Goal: Information Seeking & Learning: Understand process/instructions

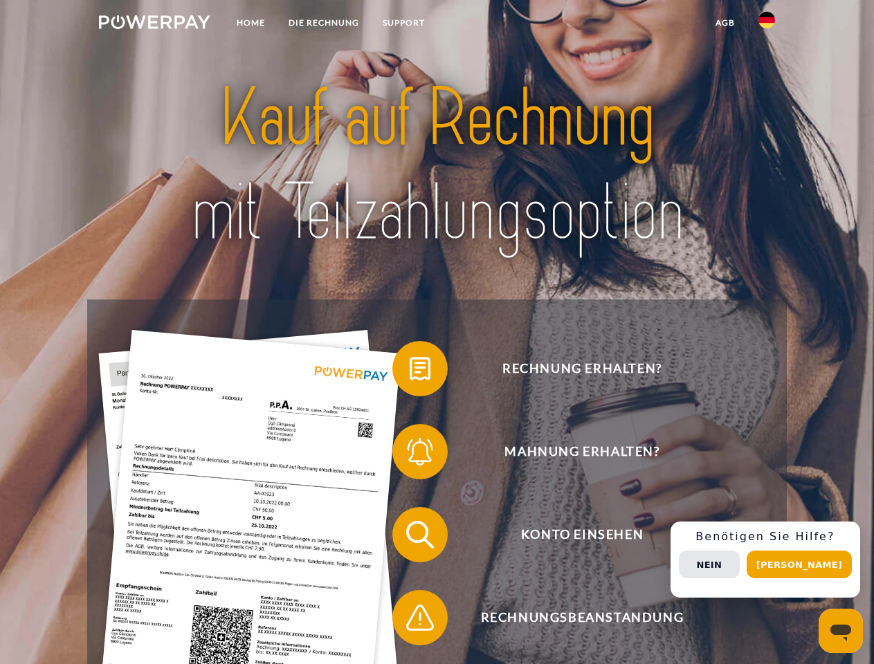
click at [154, 24] on img at bounding box center [154, 22] width 111 height 14
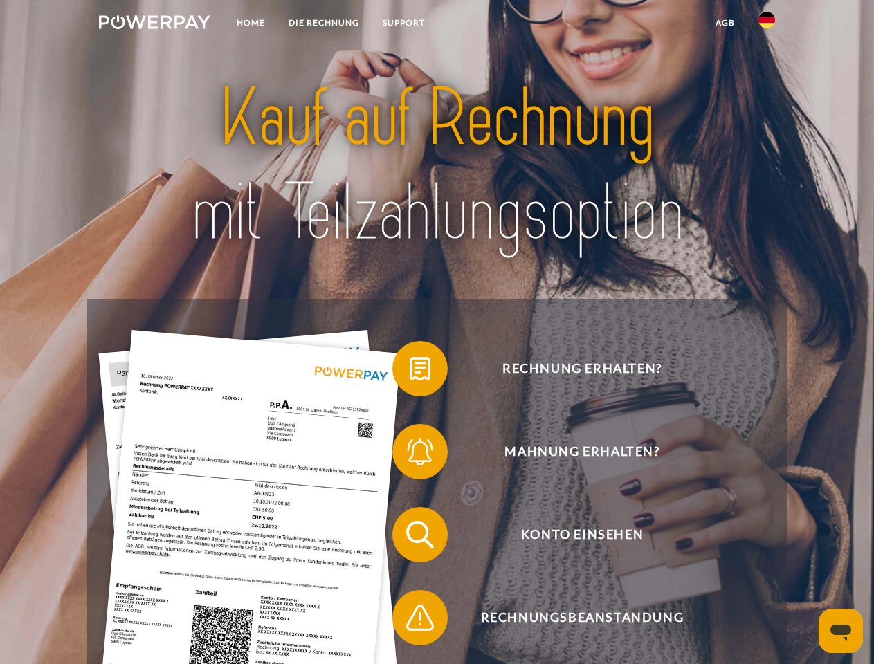
click at [767, 24] on img at bounding box center [767, 20] width 17 height 17
click at [725, 23] on link "agb" at bounding box center [725, 22] width 43 height 25
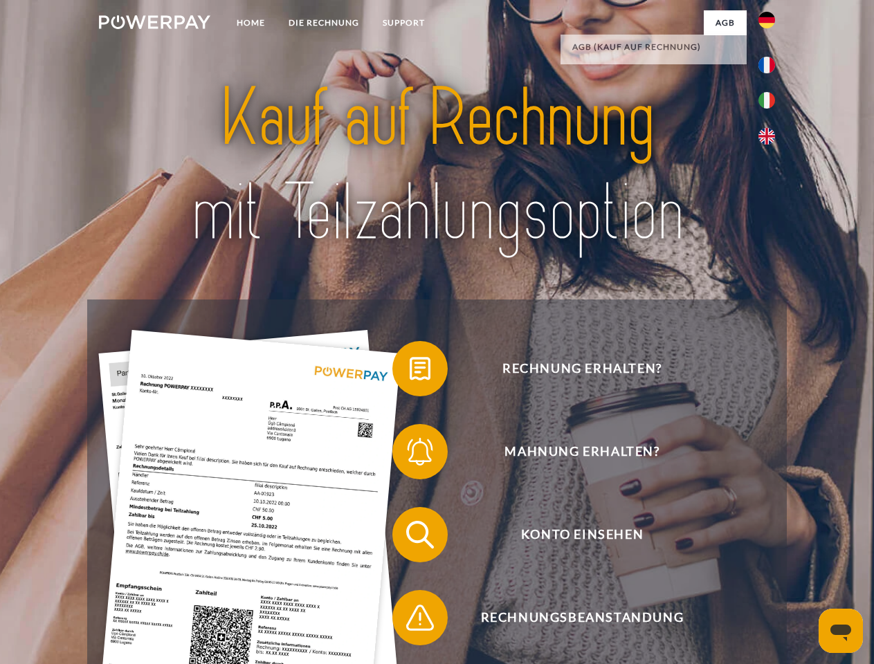
click at [410, 372] on span at bounding box center [399, 368] width 69 height 69
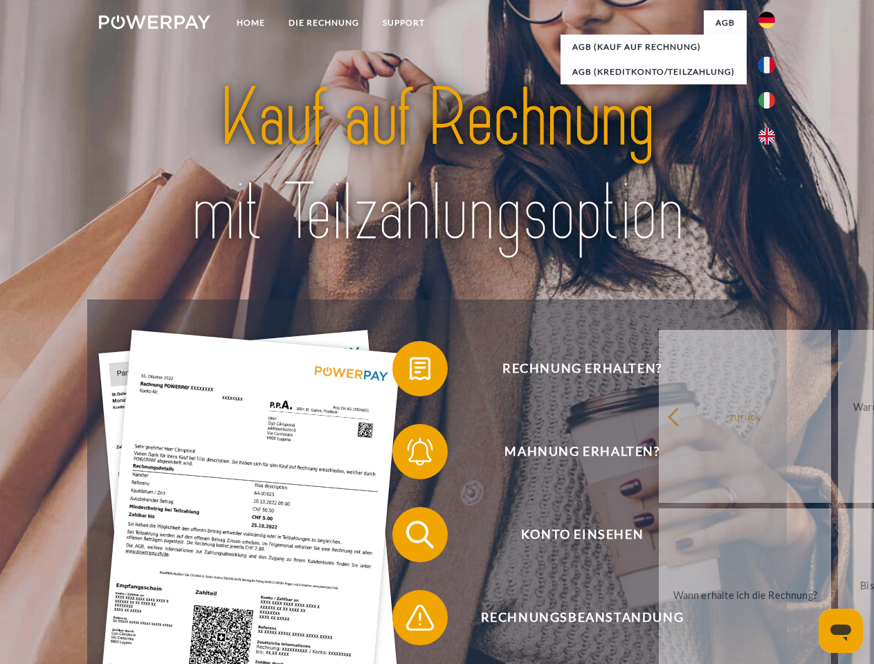
click at [410, 455] on div "Rechnung erhalten? Mahnung erhalten? Konto einsehen" at bounding box center [436, 577] width 699 height 554
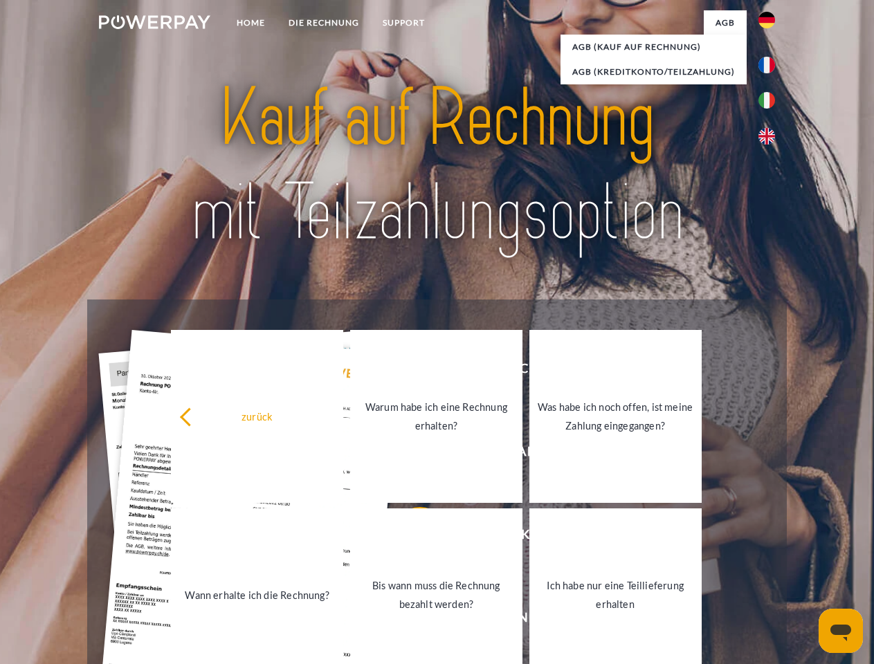
click at [410, 538] on link "Bis wann muss die Rechnung bezahlt werden?" at bounding box center [436, 595] width 172 height 173
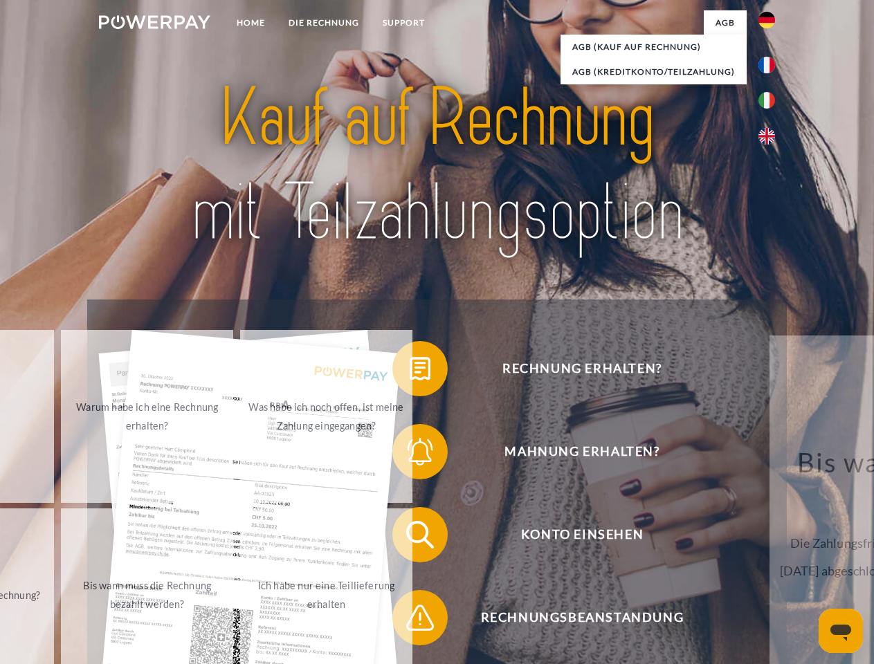
click at [410, 621] on span at bounding box center [399, 617] width 69 height 69
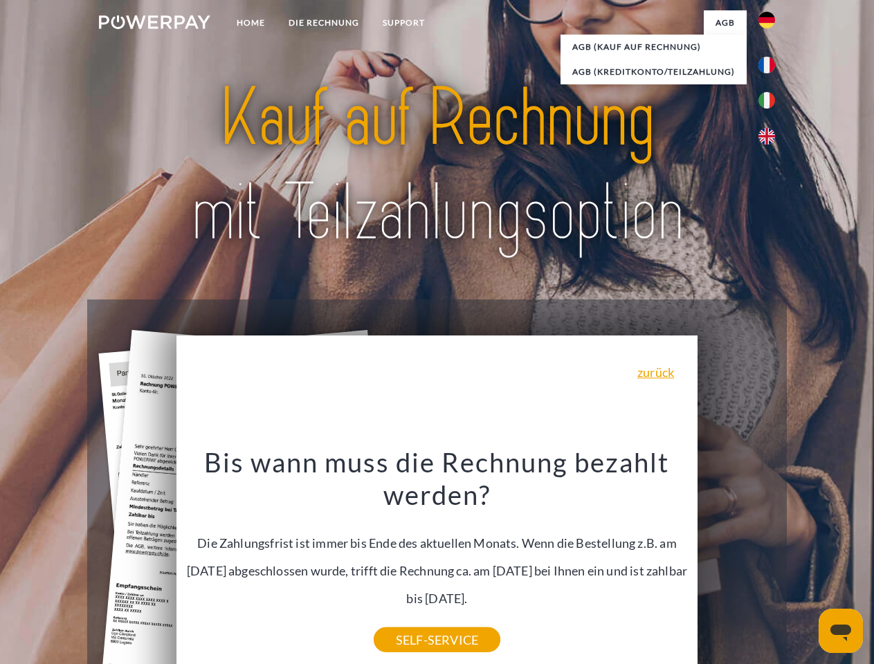
click at [770, 560] on div "Rechnung erhalten? Mahnung erhalten? Konto einsehen" at bounding box center [436, 577] width 699 height 554
click at [736, 563] on span "Konto einsehen" at bounding box center [581, 534] width 339 height 55
click at [804, 565] on header "Home DIE RECHNUNG SUPPORT" at bounding box center [437, 478] width 874 height 956
